Goal: Browse casually

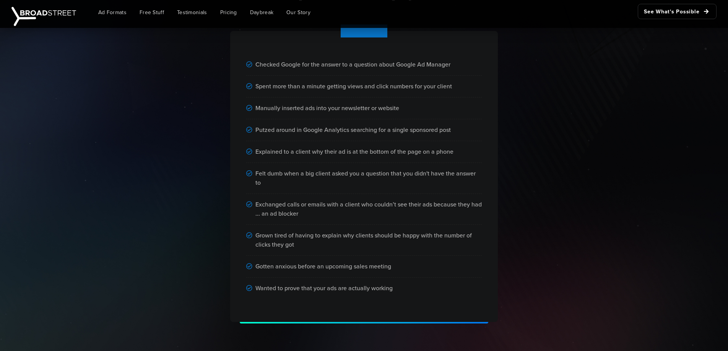
scroll to position [510, 0]
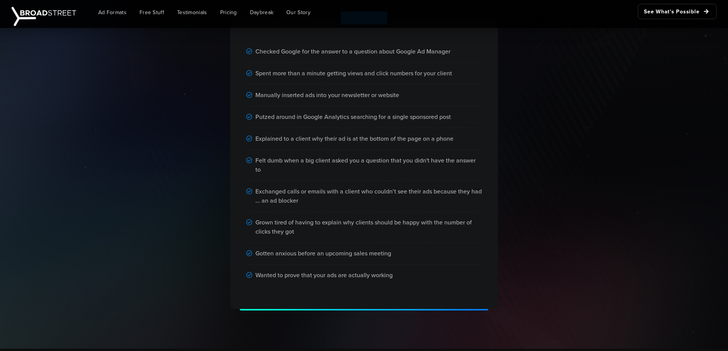
click at [551, 119] on div "Checked Google for the answer to a question about Google Ad Manager Spent more …" at bounding box center [364, 153] width 436 height 315
click at [559, 170] on div "Checked Google for the answer to a question about Google Ad Manager Spent more …" at bounding box center [364, 153] width 436 height 315
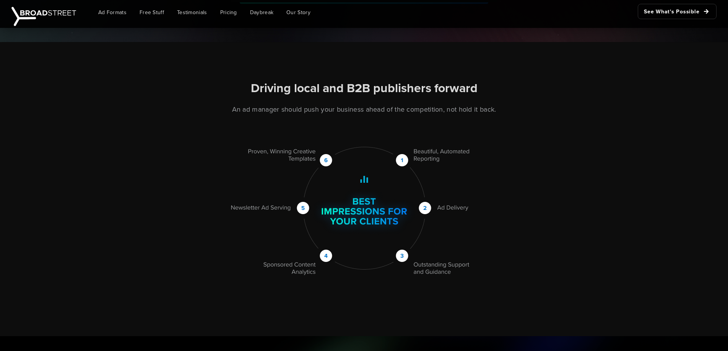
scroll to position [823, 0]
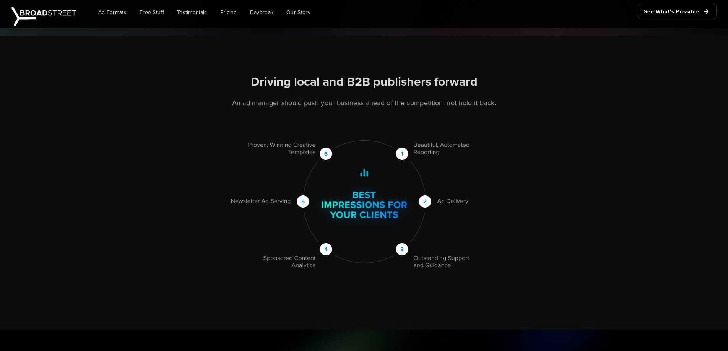
click at [521, 136] on div "Driving local and B2B publishers forward An ad manager should push your busines…" at bounding box center [364, 172] width 436 height 196
click at [555, 218] on div "Driving local and B2B publishers forward An ad manager should push your busines…" at bounding box center [364, 172] width 436 height 196
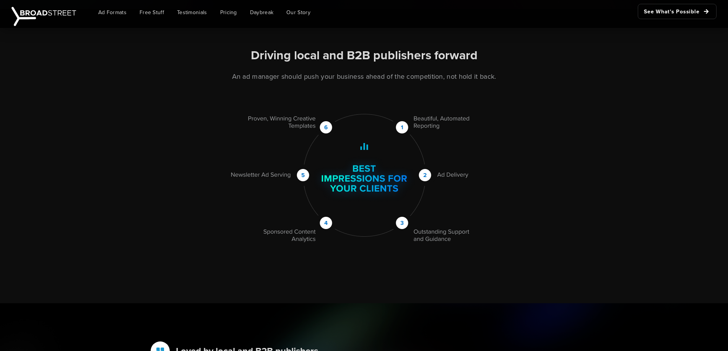
scroll to position [835, 0]
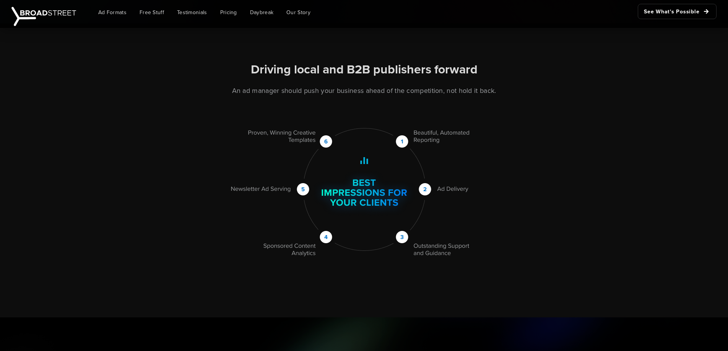
click at [641, 116] on div "Driving local and B2B publishers forward An ad manager should push your busines…" at bounding box center [364, 170] width 728 height 294
click at [599, 64] on div "Driving local and B2B publishers forward An ad manager should push your busines…" at bounding box center [364, 170] width 728 height 294
click at [595, 99] on div "Driving local and B2B publishers forward An ad manager should push your busines…" at bounding box center [364, 170] width 728 height 294
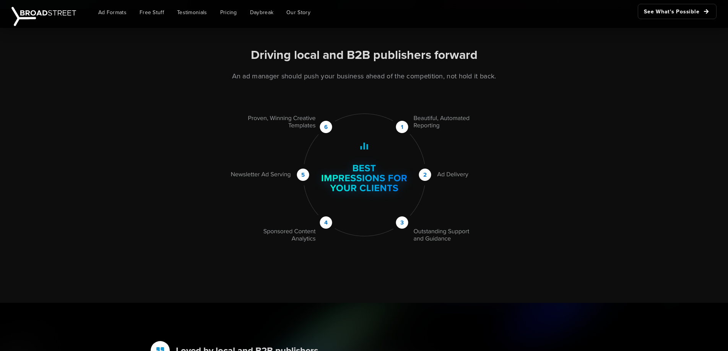
scroll to position [850, 0]
click at [305, 239] on img at bounding box center [364, 177] width 284 height 129
click at [304, 240] on img at bounding box center [364, 177] width 284 height 129
click at [304, 239] on img at bounding box center [364, 177] width 284 height 129
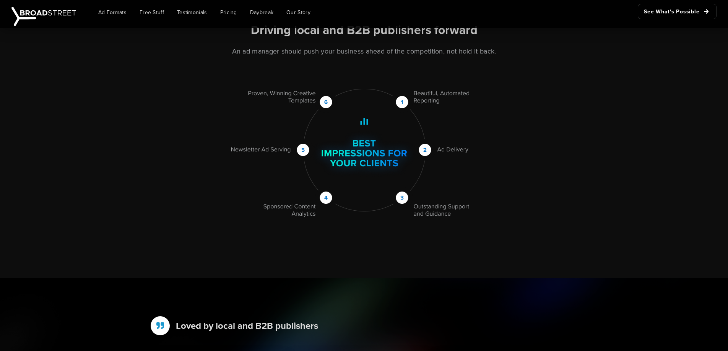
scroll to position [848, 0]
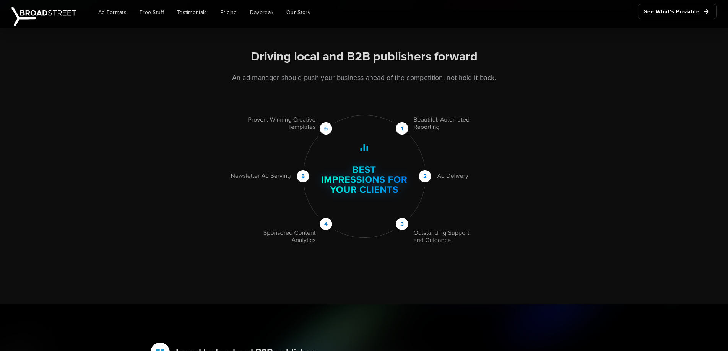
drag, startPoint x: 317, startPoint y: 187, endPoint x: 519, endPoint y: 170, distance: 203.3
